Goal: Transaction & Acquisition: Purchase product/service

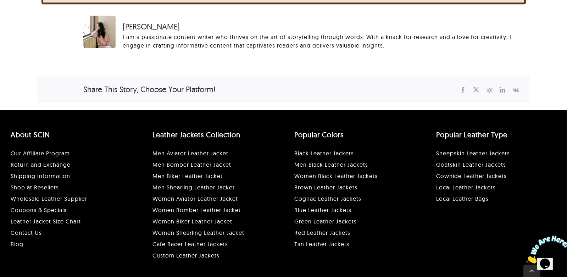
scroll to position [2281, 0]
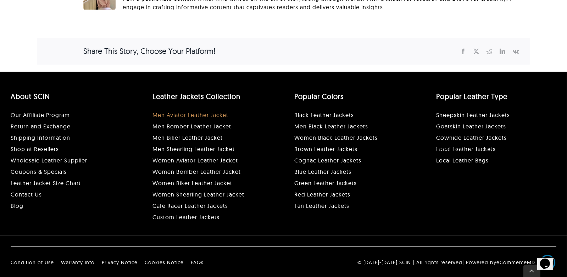
click at [195, 114] on link "Men Aviator Leather Jacket" at bounding box center [190, 114] width 76 height 7
click at [311, 116] on link "Black Leather Jackets" at bounding box center [324, 114] width 60 height 7
